Goal: Navigation & Orientation: Find specific page/section

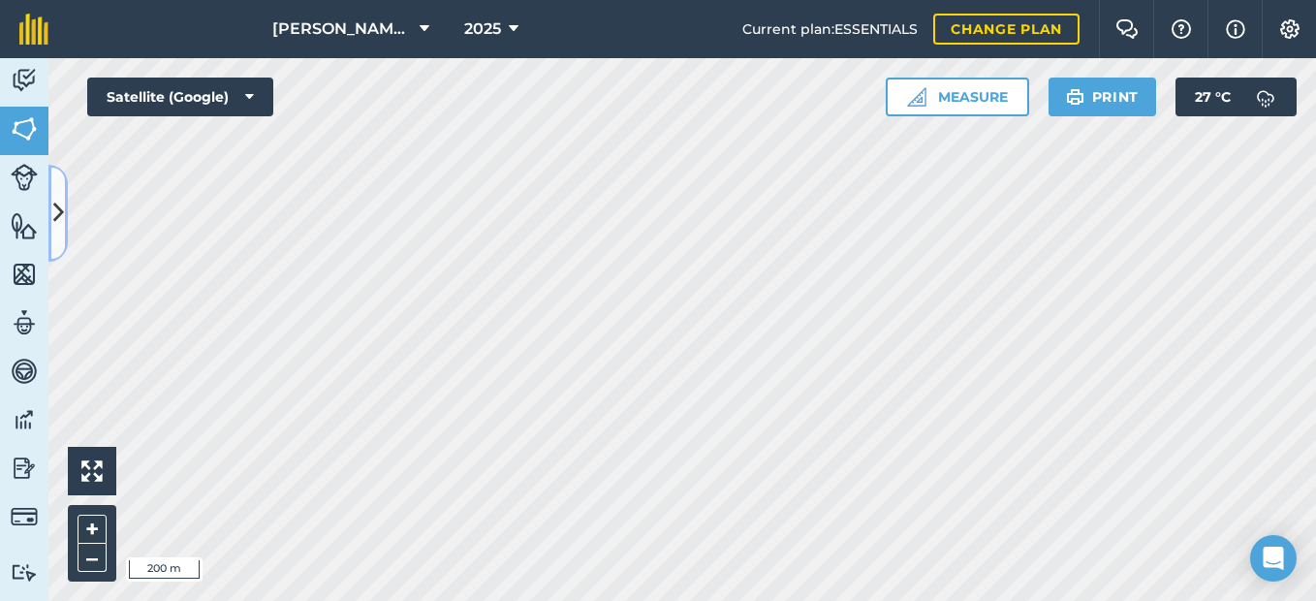
click at [55, 207] on icon at bounding box center [58, 213] width 11 height 34
